Goal: Task Accomplishment & Management: Complete application form

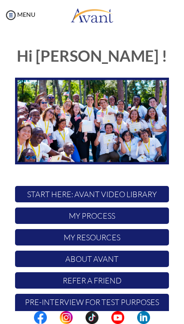
click at [58, 193] on p "START HERE: Avant Video Library" at bounding box center [92, 194] width 154 height 16
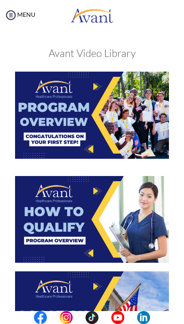
click at [126, 126] on img at bounding box center [92, 115] width 154 height 87
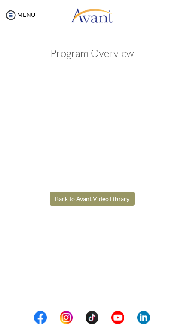
click at [121, 199] on body "Maintenance break. Please come back in 2 hours. MENU My Status What is the next…" at bounding box center [92, 162] width 184 height 324
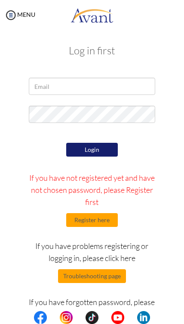
scroll to position [3, 0]
click at [116, 85] on input "email" at bounding box center [92, 86] width 126 height 17
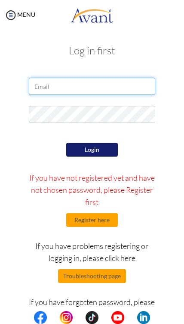
type input "[EMAIL_ADDRESS][DOMAIN_NAME]"
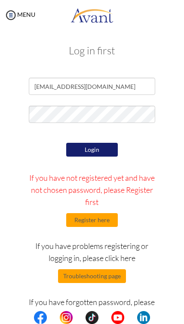
click at [101, 149] on button "Login" at bounding box center [92, 150] width 52 height 14
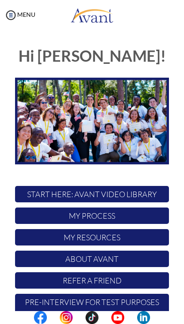
click at [144, 194] on p "START HERE: Avant Video Library" at bounding box center [92, 194] width 154 height 16
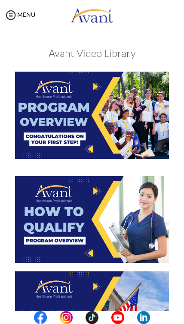
click at [129, 225] on img at bounding box center [92, 219] width 154 height 87
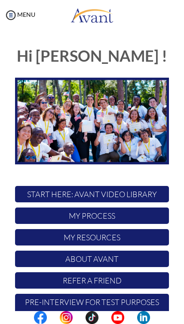
click at [41, 195] on body "Maintenance break. Please come back in 2 hours. MENU My Status What is the next…" at bounding box center [92, 162] width 184 height 324
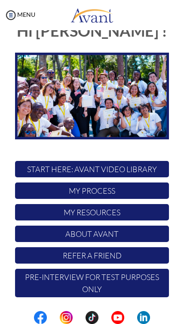
scroll to position [25, 0]
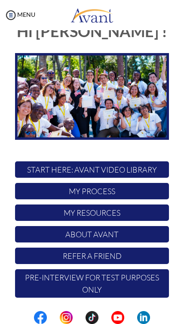
click at [53, 170] on p "START HERE: Avant Video Library" at bounding box center [92, 169] width 154 height 16
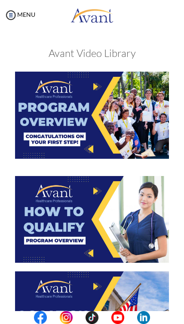
scroll to position [115, 0]
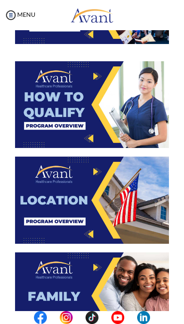
click at [48, 197] on img at bounding box center [92, 199] width 154 height 87
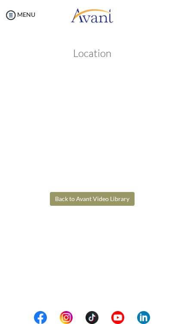
click at [65, 196] on body "Maintenance break. Please come back in 2 hours. MENU My Status What is the next…" at bounding box center [92, 162] width 184 height 324
click at [76, 197] on button "Back to Avant Video Library" at bounding box center [92, 199] width 85 height 14
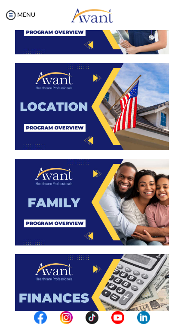
scroll to position [212, 0]
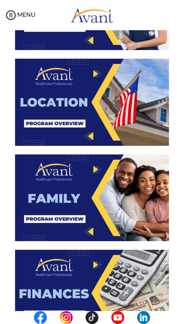
click at [56, 196] on img at bounding box center [92, 197] width 154 height 87
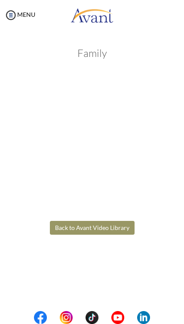
click at [75, 227] on body "Maintenance break. Please come back in 2 hours. MENU My Status What is the next…" at bounding box center [92, 162] width 184 height 324
click at [75, 231] on button "Back to Avant Video Library" at bounding box center [92, 228] width 85 height 14
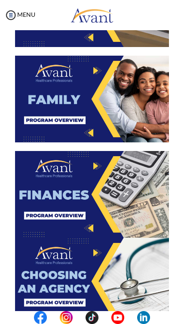
scroll to position [345, 0]
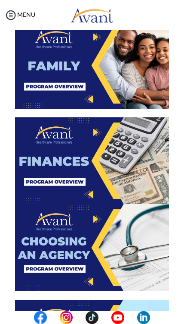
click at [64, 194] on img at bounding box center [92, 160] width 154 height 87
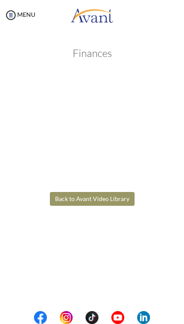
click at [90, 192] on body "Maintenance break. Please come back in 2 hours. MENU My Status What is the next…" at bounding box center [92, 162] width 184 height 324
click at [75, 192] on button "Back to Avant Video Library" at bounding box center [92, 199] width 85 height 14
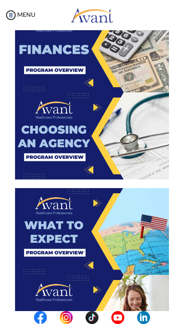
scroll to position [514, 0]
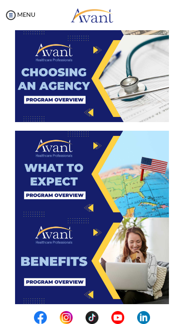
click at [54, 240] on img at bounding box center [92, 260] width 154 height 87
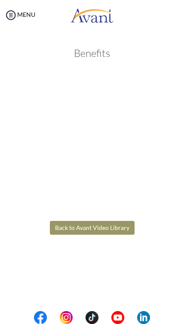
click at [67, 226] on body "Maintenance break. Please come back in 2 hours. MENU My Status What is the next…" at bounding box center [92, 162] width 184 height 324
click at [64, 225] on button "Back to Avant Video Library" at bounding box center [92, 228] width 85 height 14
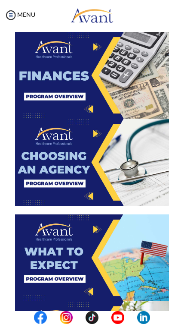
scroll to position [430, 0]
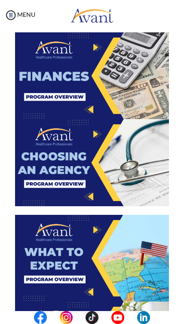
click at [68, 151] on img at bounding box center [92, 162] width 154 height 87
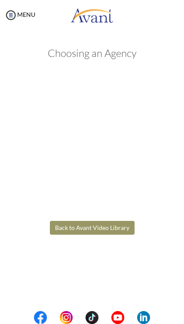
click at [73, 225] on body "Maintenance break. Please come back in 2 hours. MENU My Status What is the next…" at bounding box center [92, 162] width 184 height 324
click at [77, 226] on button "Back to Avant Video Library" at bounding box center [92, 228] width 85 height 14
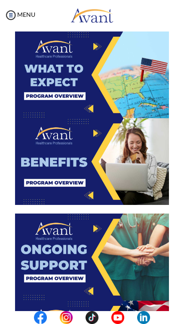
scroll to position [614, 0]
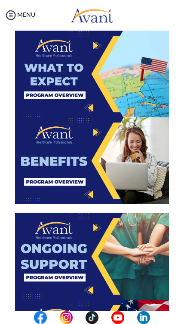
click at [50, 75] on img at bounding box center [92, 74] width 154 height 87
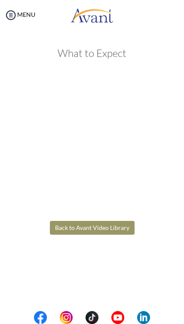
click at [70, 226] on body "Maintenance break. Please come back in 2 hours. MENU My Status What is the next…" at bounding box center [92, 162] width 184 height 324
click at [78, 224] on button "Back to Avant Video Library" at bounding box center [92, 228] width 85 height 14
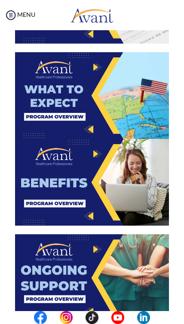
scroll to position [599, 0]
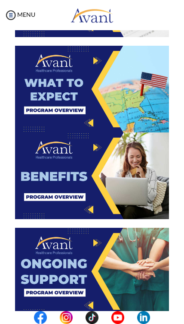
click at [63, 177] on img at bounding box center [92, 175] width 154 height 87
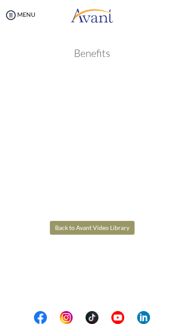
click at [85, 223] on body "Maintenance break. Please come back in 2 hours. MENU My Status What is the next…" at bounding box center [92, 162] width 184 height 324
click at [79, 233] on button "Back to Avant Video Library" at bounding box center [92, 228] width 85 height 14
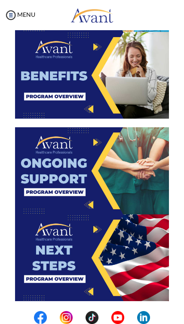
scroll to position [671, 0]
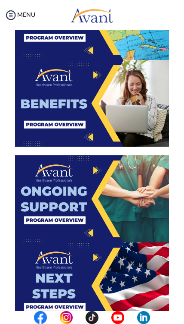
click at [67, 191] on img at bounding box center [92, 198] width 154 height 87
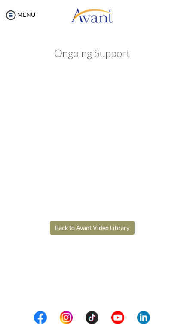
click at [68, 232] on body "Maintenance break. Please come back in 2 hours. MENU My Status What is the next…" at bounding box center [92, 162] width 184 height 324
click at [72, 224] on button "Back to Avant Video Library" at bounding box center [92, 228] width 85 height 14
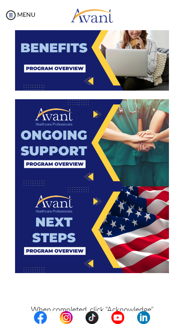
scroll to position [733, 0]
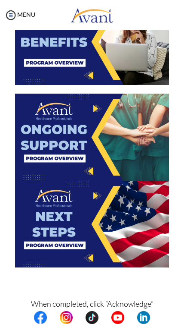
click at [57, 220] on img at bounding box center [92, 224] width 154 height 87
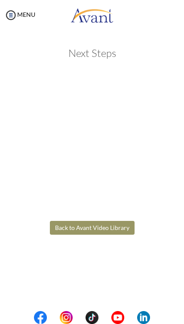
click at [84, 222] on body "Maintenance break. Please come back in 2 hours. MENU My Status What is the next…" at bounding box center [92, 162] width 184 height 324
click at [73, 229] on button "Back to Avant Video Library" at bounding box center [92, 228] width 85 height 14
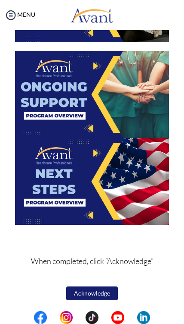
scroll to position [775, 0]
click at [88, 295] on button "Acknowledge" at bounding box center [92, 293] width 52 height 14
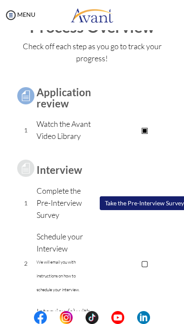
scroll to position [34, 0]
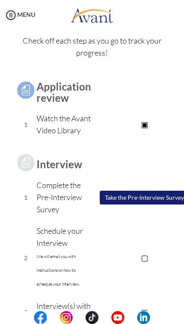
click at [125, 204] on button "Take the Pre-Interview Survey" at bounding box center [145, 198] width 90 height 14
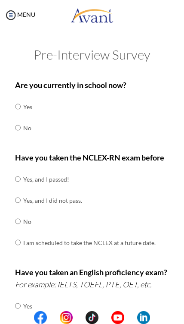
click at [19, 123] on input "radio" at bounding box center [18, 127] width 6 height 17
radio input "true"
click at [19, 217] on input "radio" at bounding box center [18, 220] width 6 height 17
radio input "true"
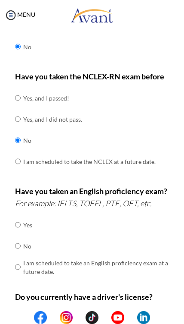
scroll to position [94, 0]
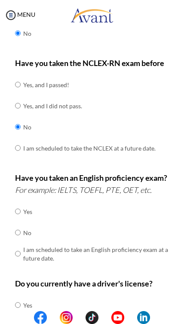
click at [19, 227] on input "radio" at bounding box center [18, 232] width 6 height 17
radio input "true"
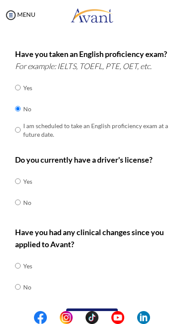
scroll to position [222, 0]
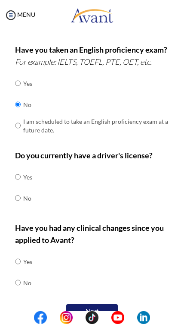
click at [20, 189] on input "radio" at bounding box center [18, 197] width 6 height 17
radio input "true"
click at [18, 274] on input "radio" at bounding box center [18, 282] width 6 height 17
radio input "true"
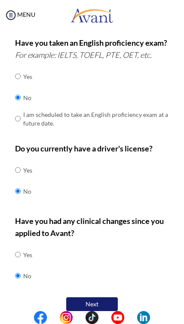
scroll to position [229, 0]
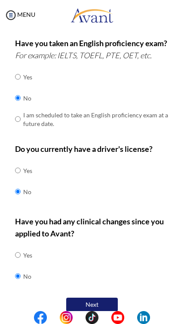
click at [83, 297] on button "Next" at bounding box center [92, 304] width 52 height 14
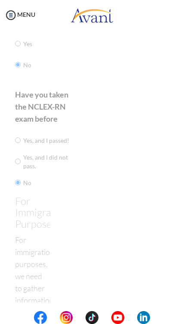
scroll to position [17, 0]
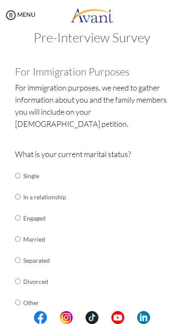
click at [19, 230] on input "radio" at bounding box center [18, 238] width 6 height 17
radio input "true"
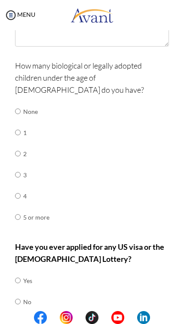
scroll to position [387, 0]
